Goal: Information Seeking & Learning: Learn about a topic

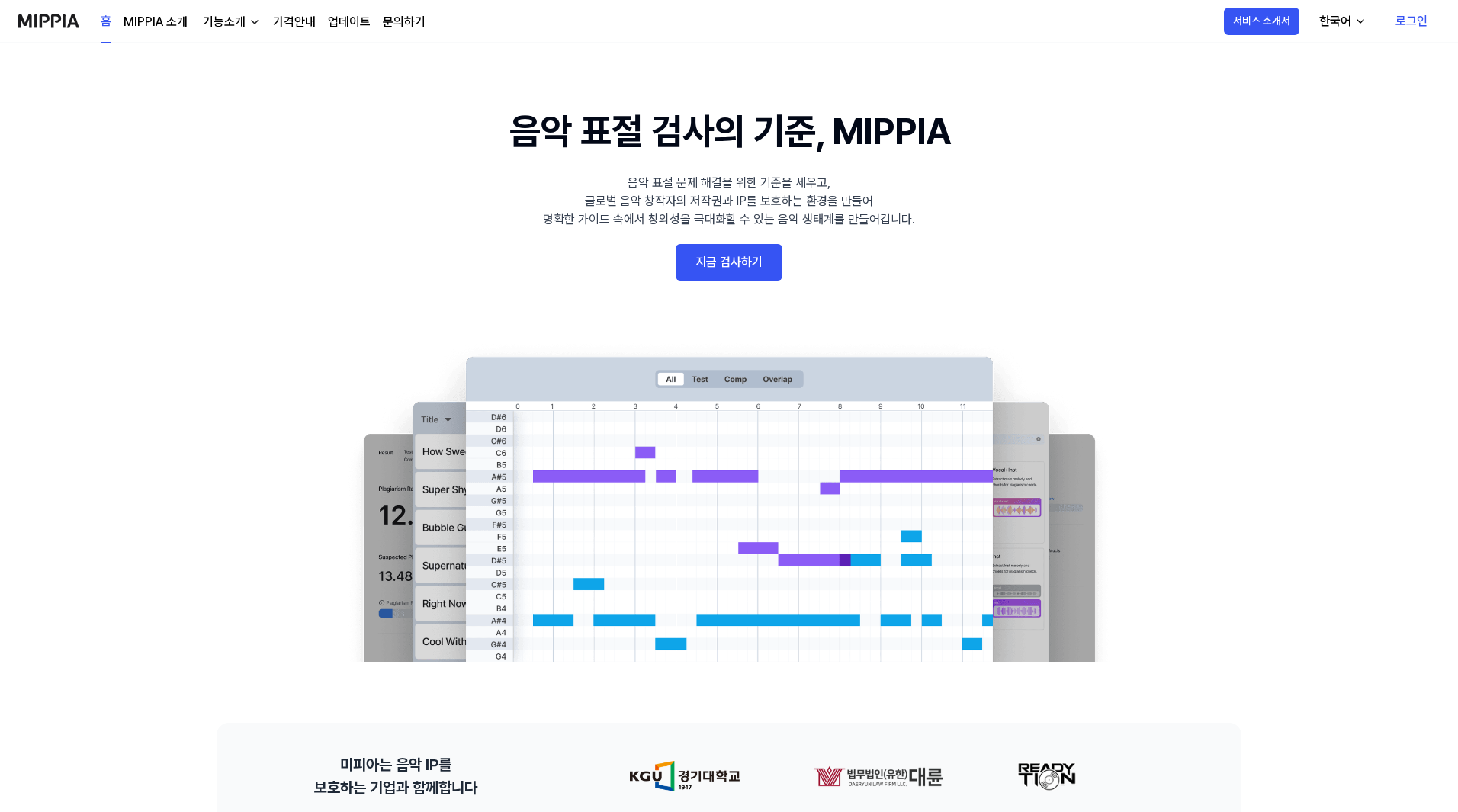
click at [265, 18] on div "홈 MIPPIA 소개 기능소개 가격안내 업데이트 문의하기" at bounding box center [263, 21] width 325 height 42
click at [266, 17] on div "홈 MIPPIA 소개 기능소개 가격안내 업데이트 문의하기" at bounding box center [263, 21] width 325 height 42
click at [275, 17] on link "가격안내" at bounding box center [294, 21] width 43 height 18
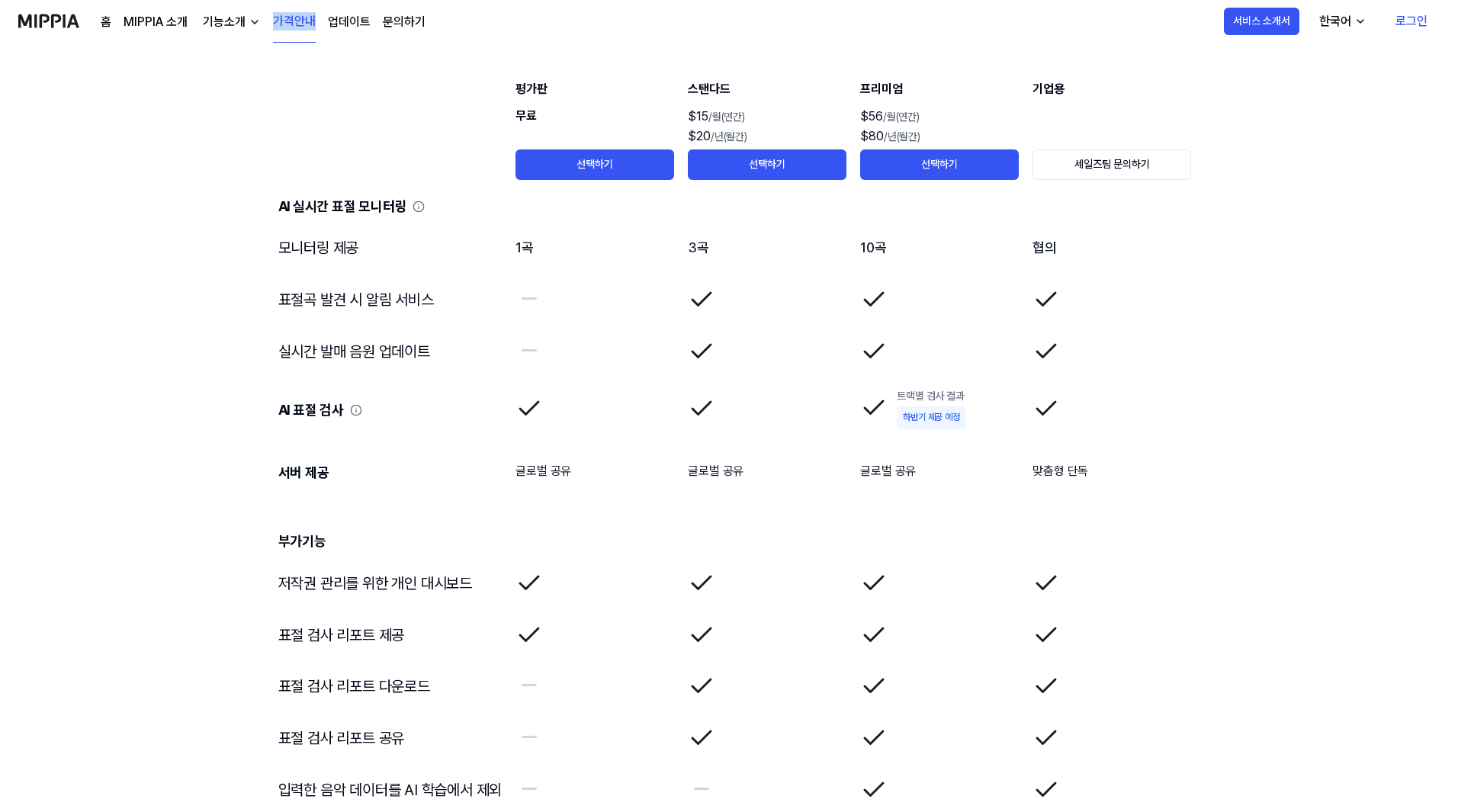
scroll to position [2480, 0]
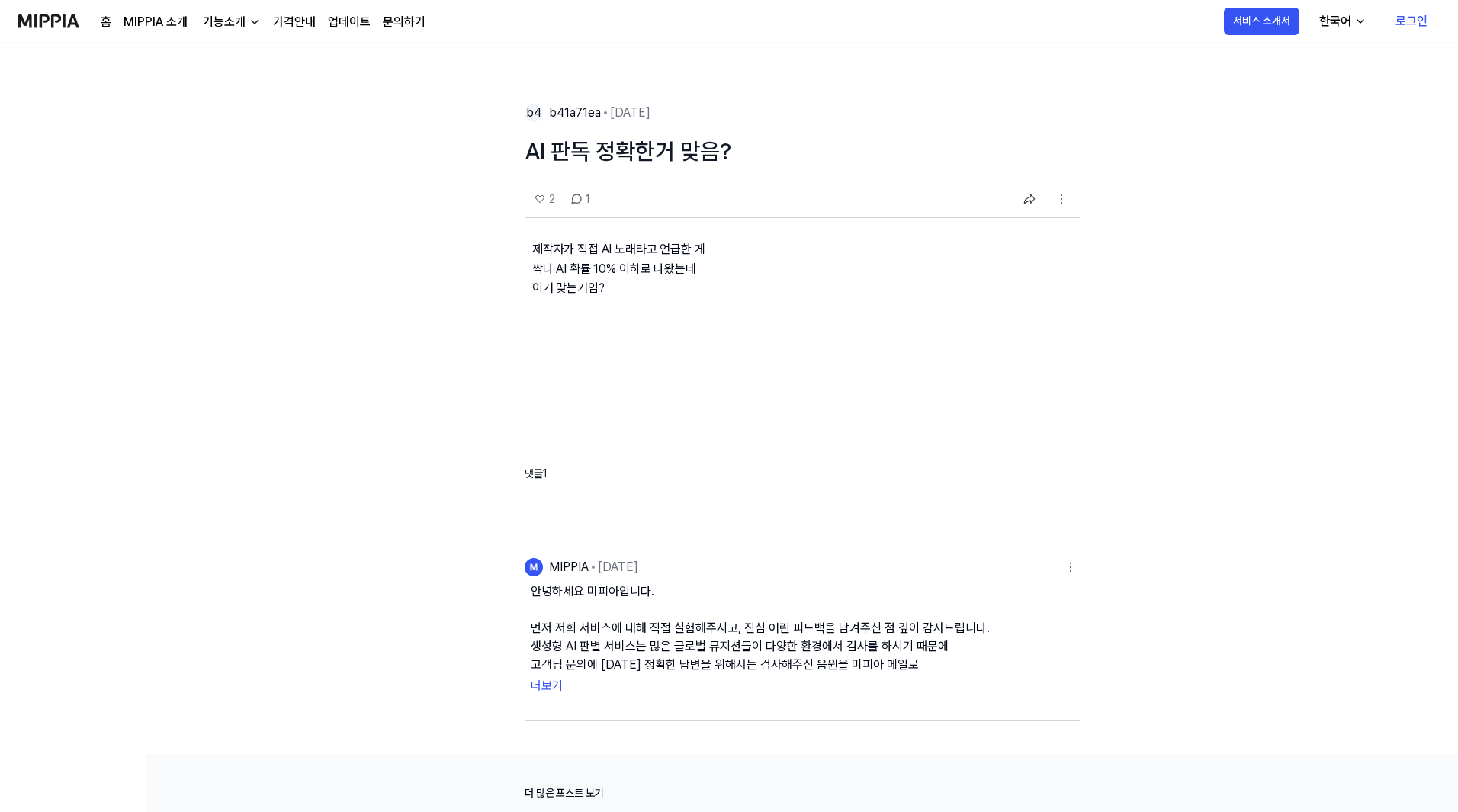
click at [213, 17] on div "기능소개" at bounding box center [224, 21] width 49 height 18
click at [181, 28] on link "MIPPIA 소개" at bounding box center [155, 21] width 64 height 18
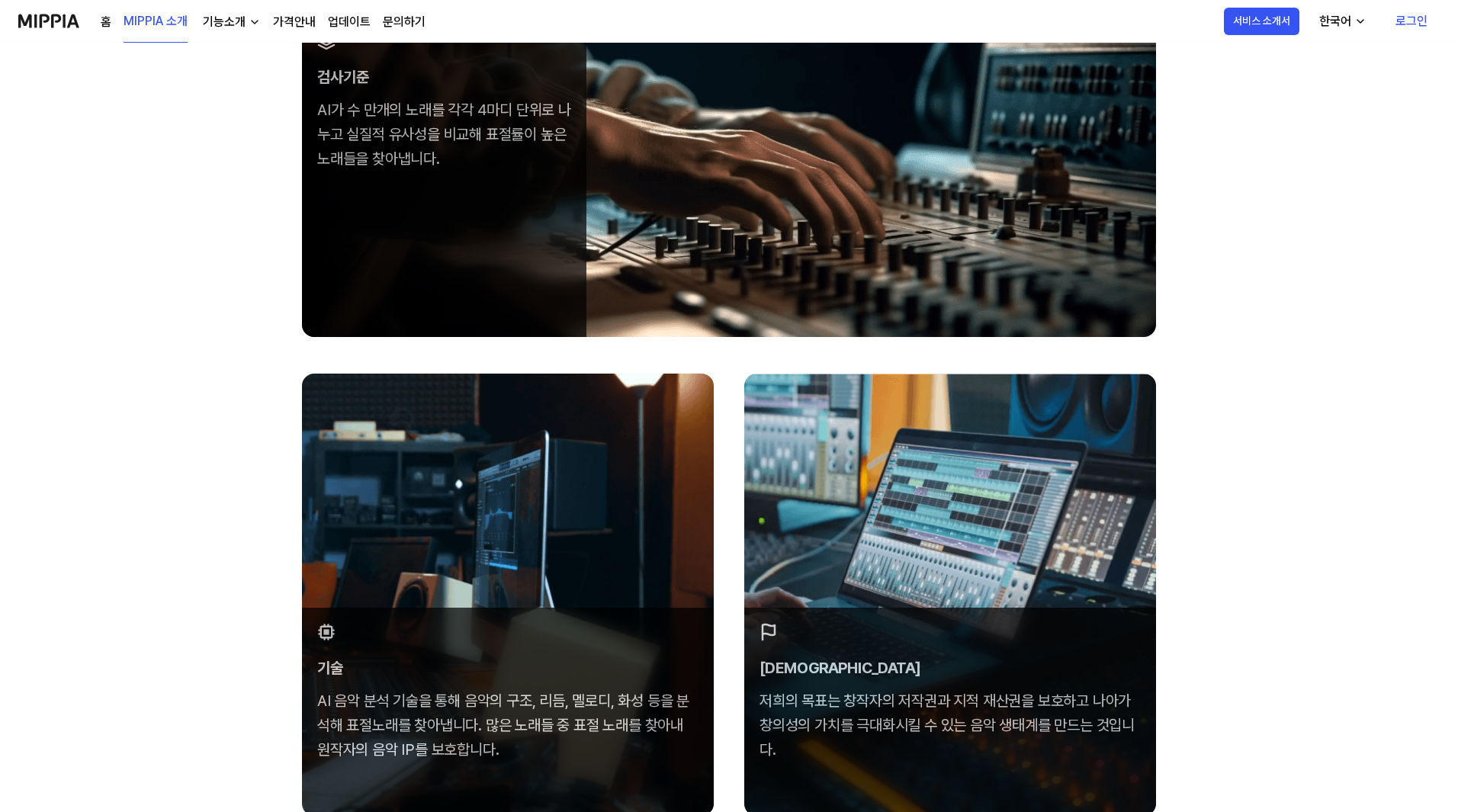
scroll to position [610, 0]
